Goal: Find specific page/section: Find specific page/section

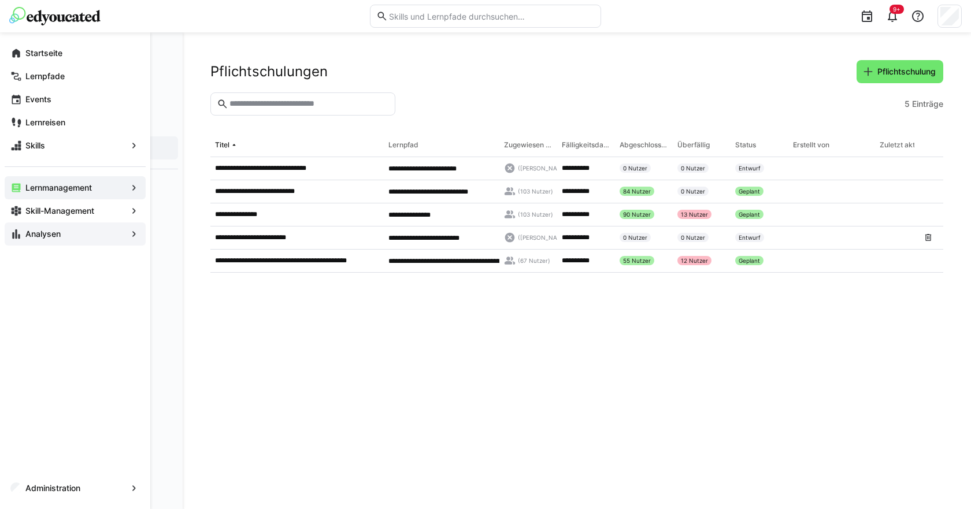
click at [21, 235] on eds-icon at bounding box center [16, 234] width 12 height 12
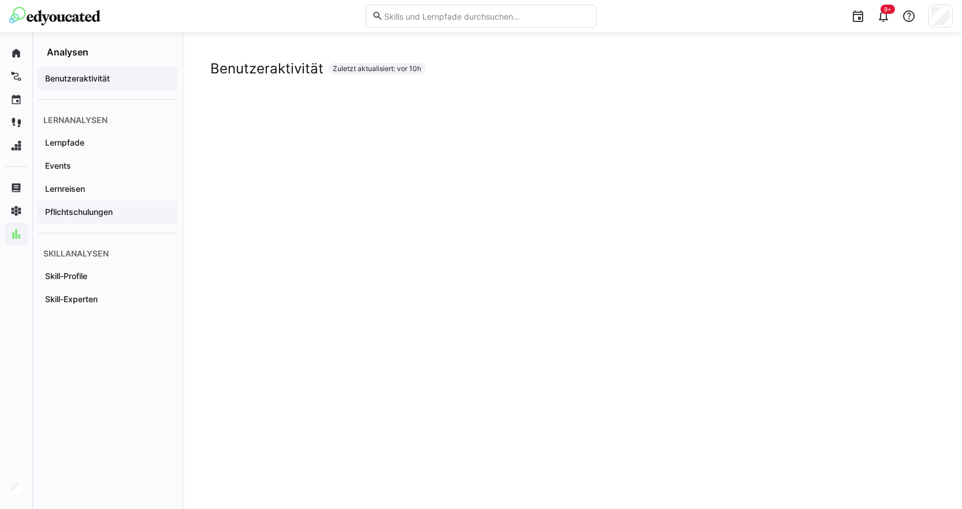
click at [0, 0] on app-navigation-label "Pflichtschulungen" at bounding box center [0, 0] width 0 height 0
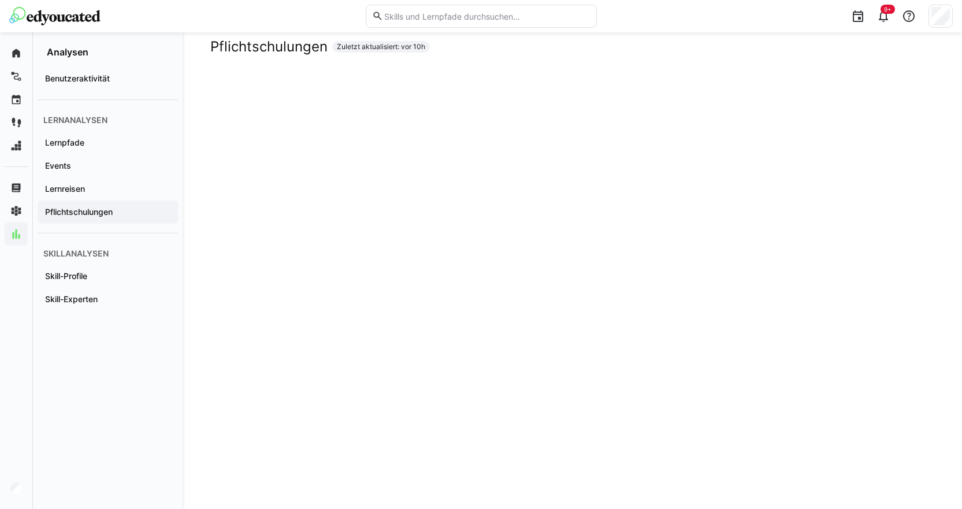
scroll to position [21, 0]
drag, startPoint x: 726, startPoint y: 70, endPoint x: 943, endPoint y: 142, distance: 228.7
click at [943, 142] on div "Pflichtschulungen Zuletzt aktualisiert: vor 10h" at bounding box center [572, 475] width 779 height 929
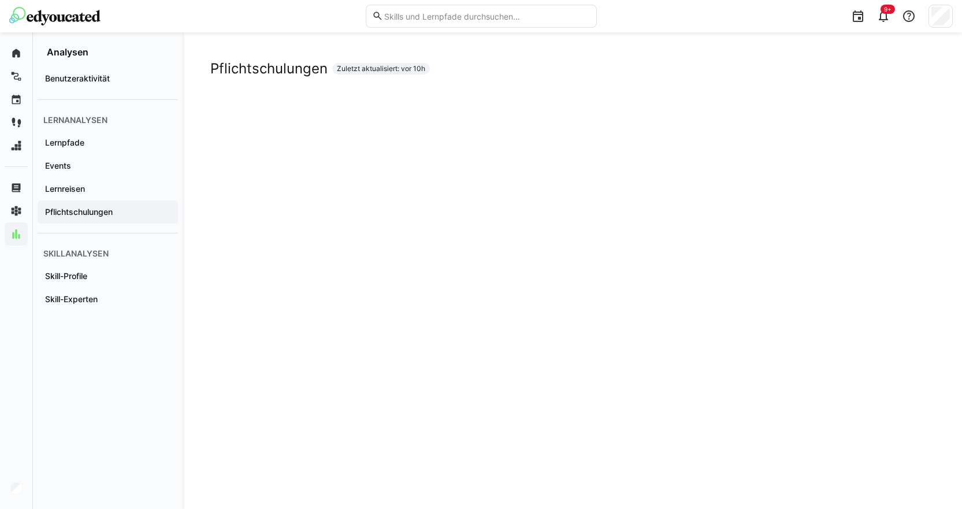
click at [0, 0] on app-navigation-label "Pflichtschulungen" at bounding box center [0, 0] width 0 height 0
